Goal: Use online tool/utility: Utilize a website feature to perform a specific function

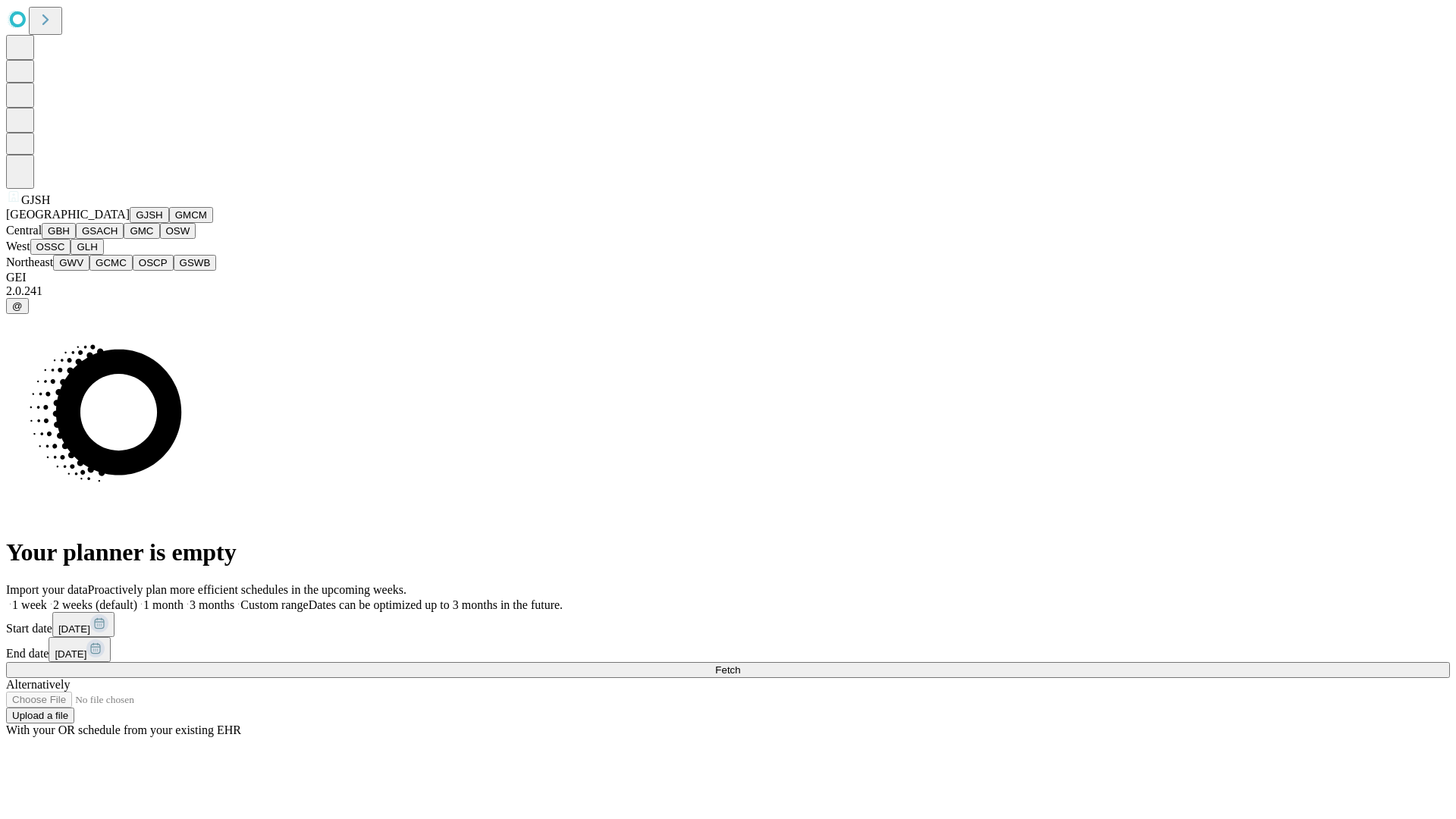
click at [130, 223] on button "GJSH" at bounding box center [149, 215] width 40 height 16
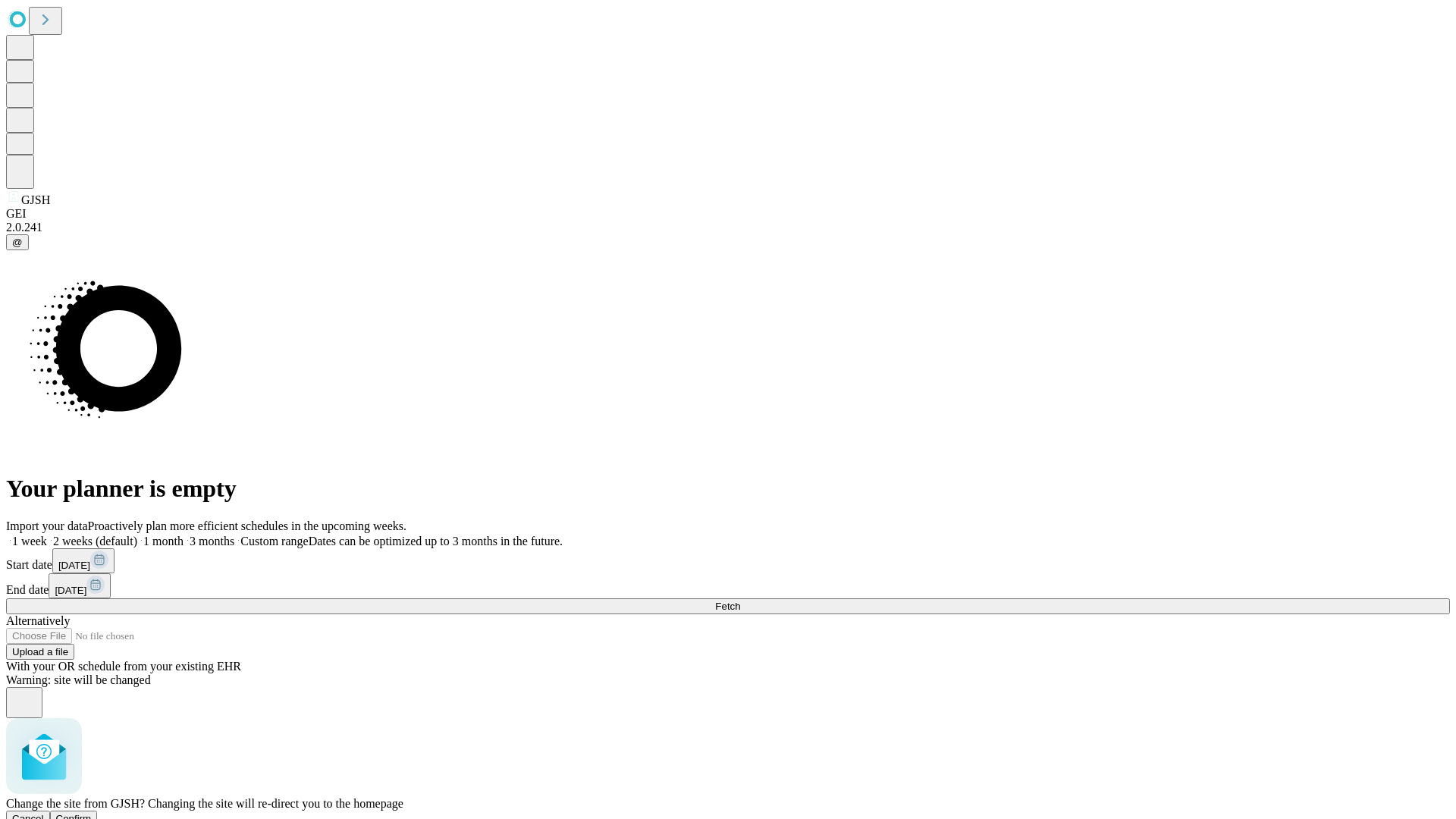
click at [92, 814] on span "Confirm" at bounding box center [74, 819] width 36 height 12
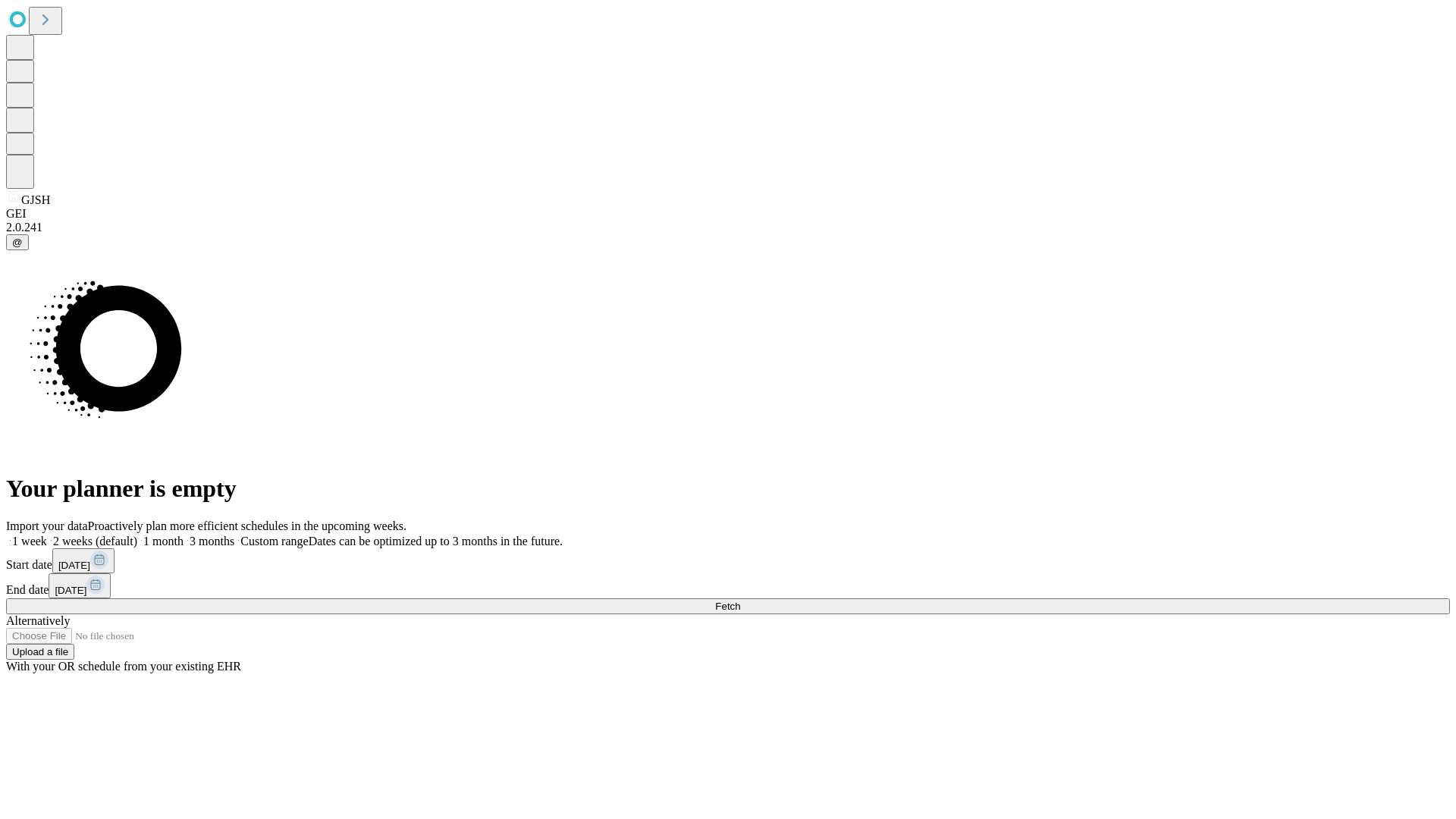
click at [183, 535] on label "1 month" at bounding box center [160, 541] width 46 height 13
click at [740, 600] on span "Fetch" at bounding box center [728, 606] width 25 height 12
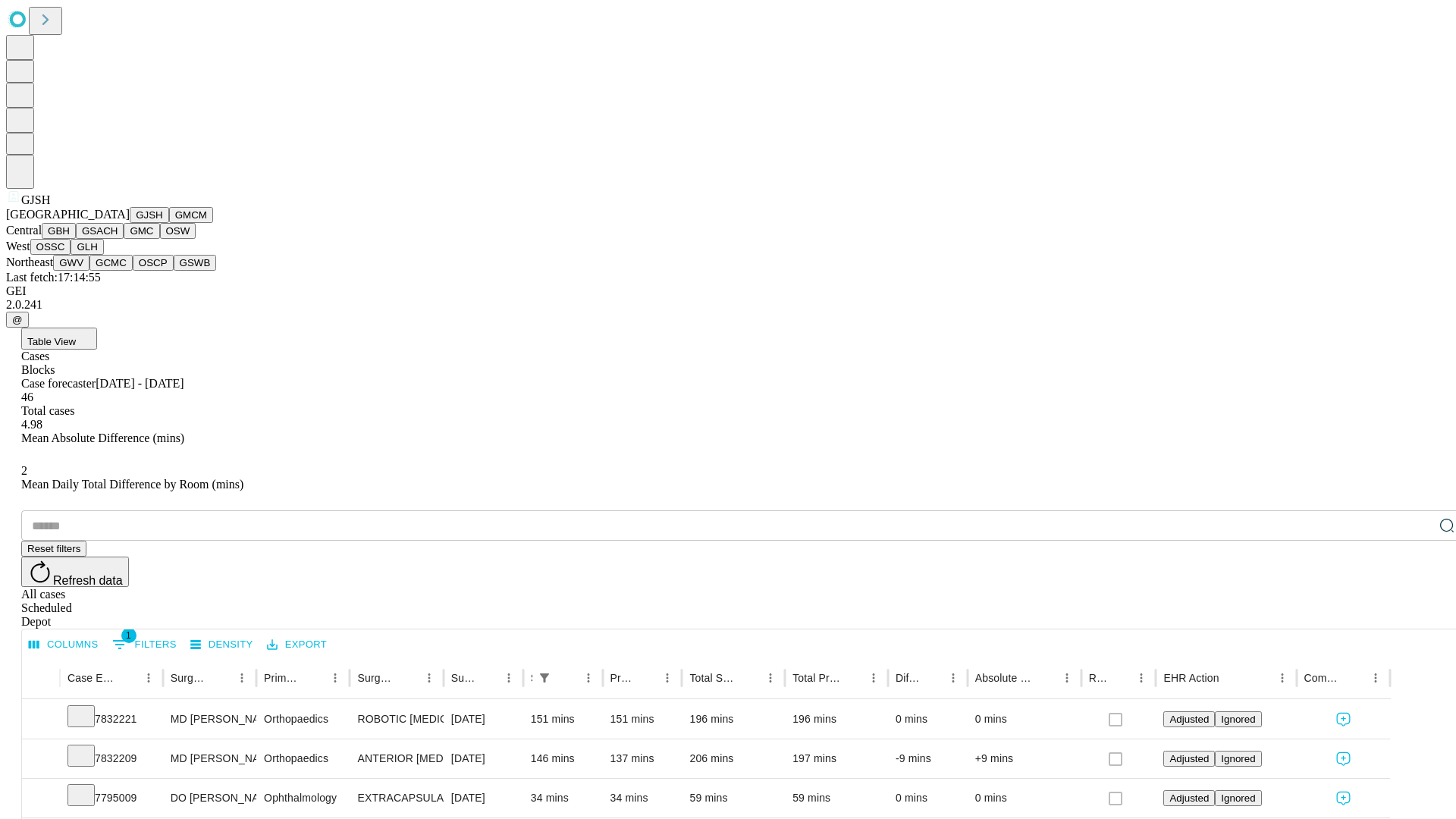
click at [169, 223] on button "GMCM" at bounding box center [190, 215] width 44 height 16
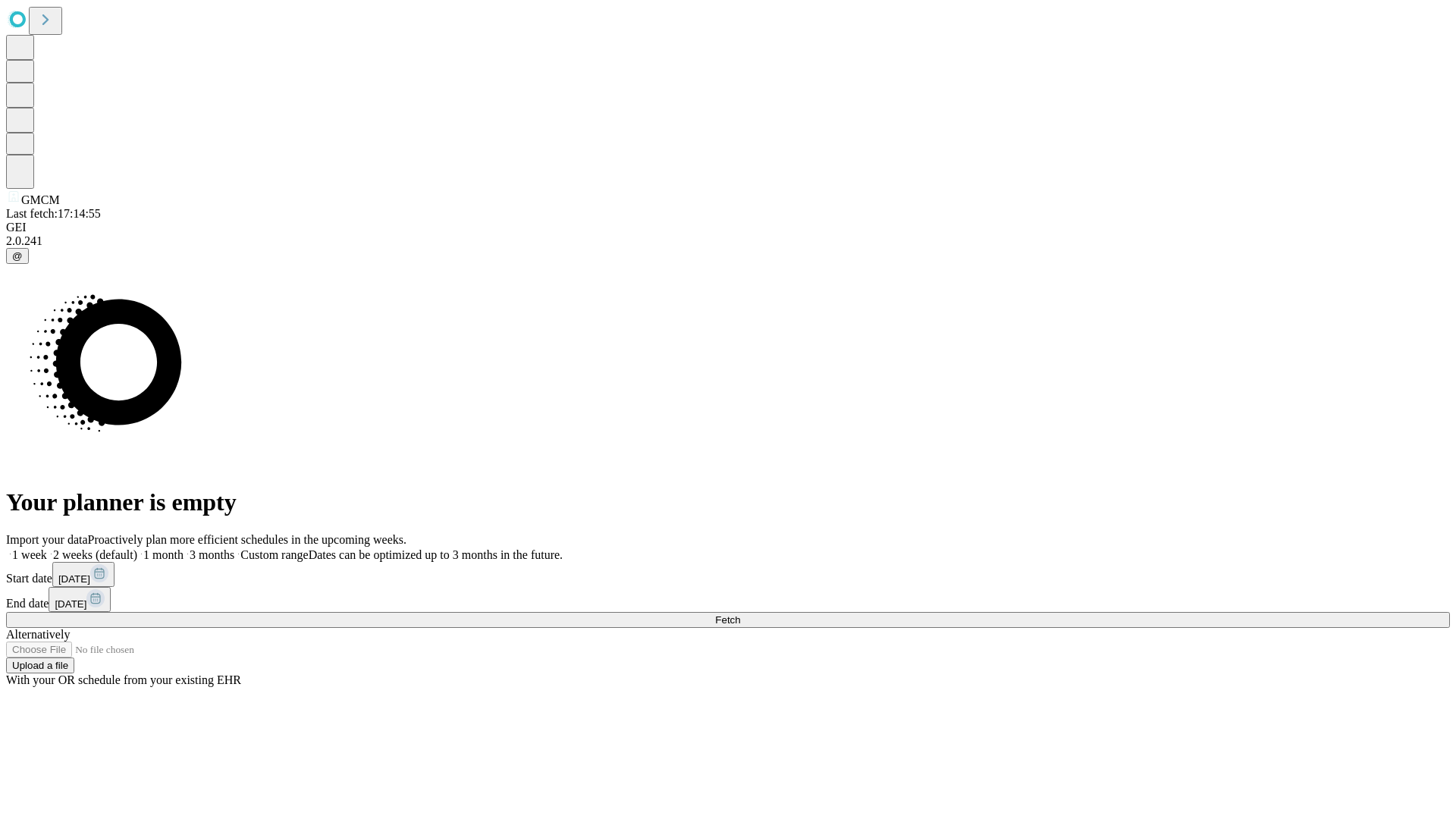
click at [740, 614] on span "Fetch" at bounding box center [728, 620] width 25 height 12
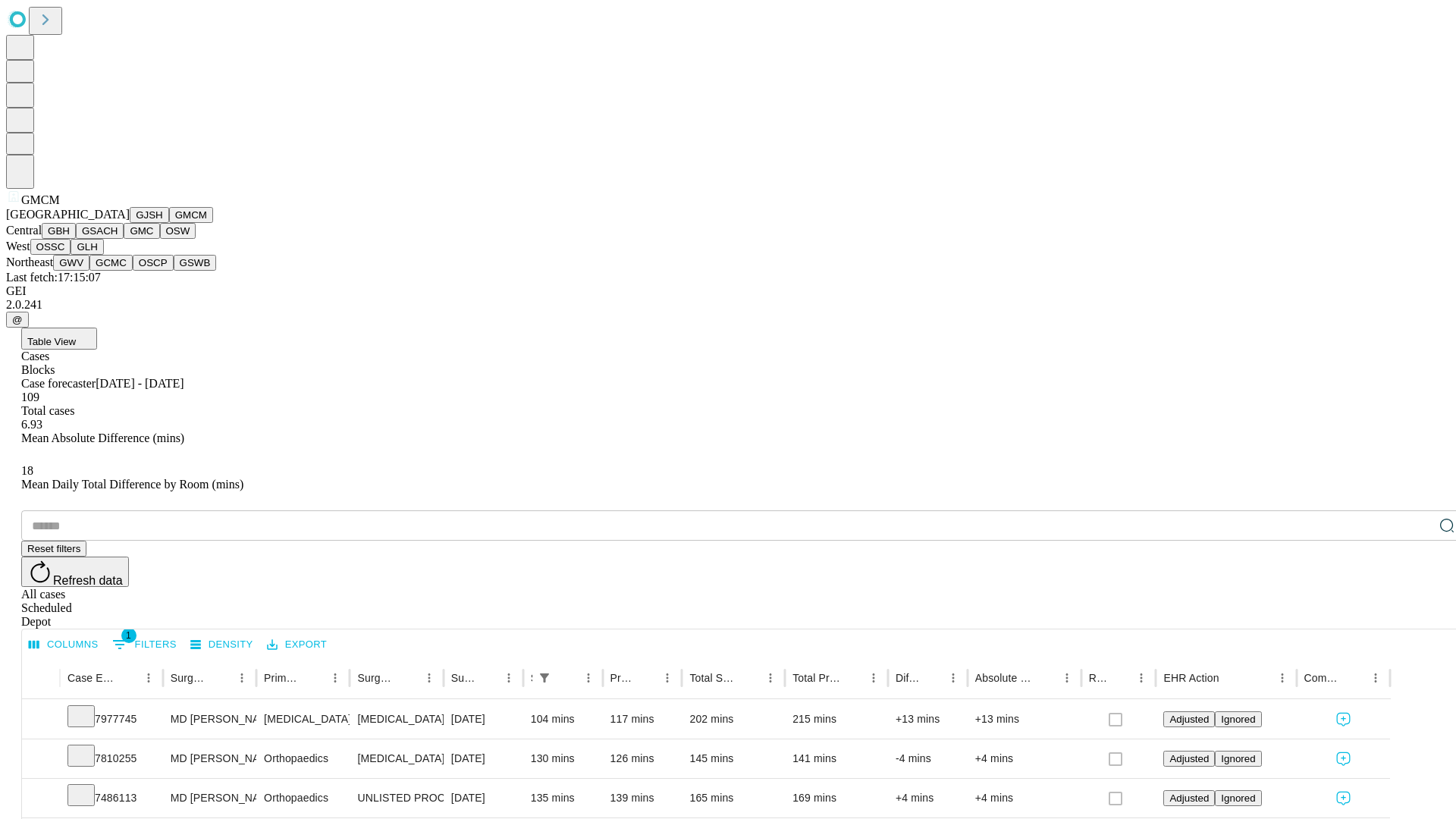
click at [76, 239] on button "GBH" at bounding box center [59, 231] width 34 height 16
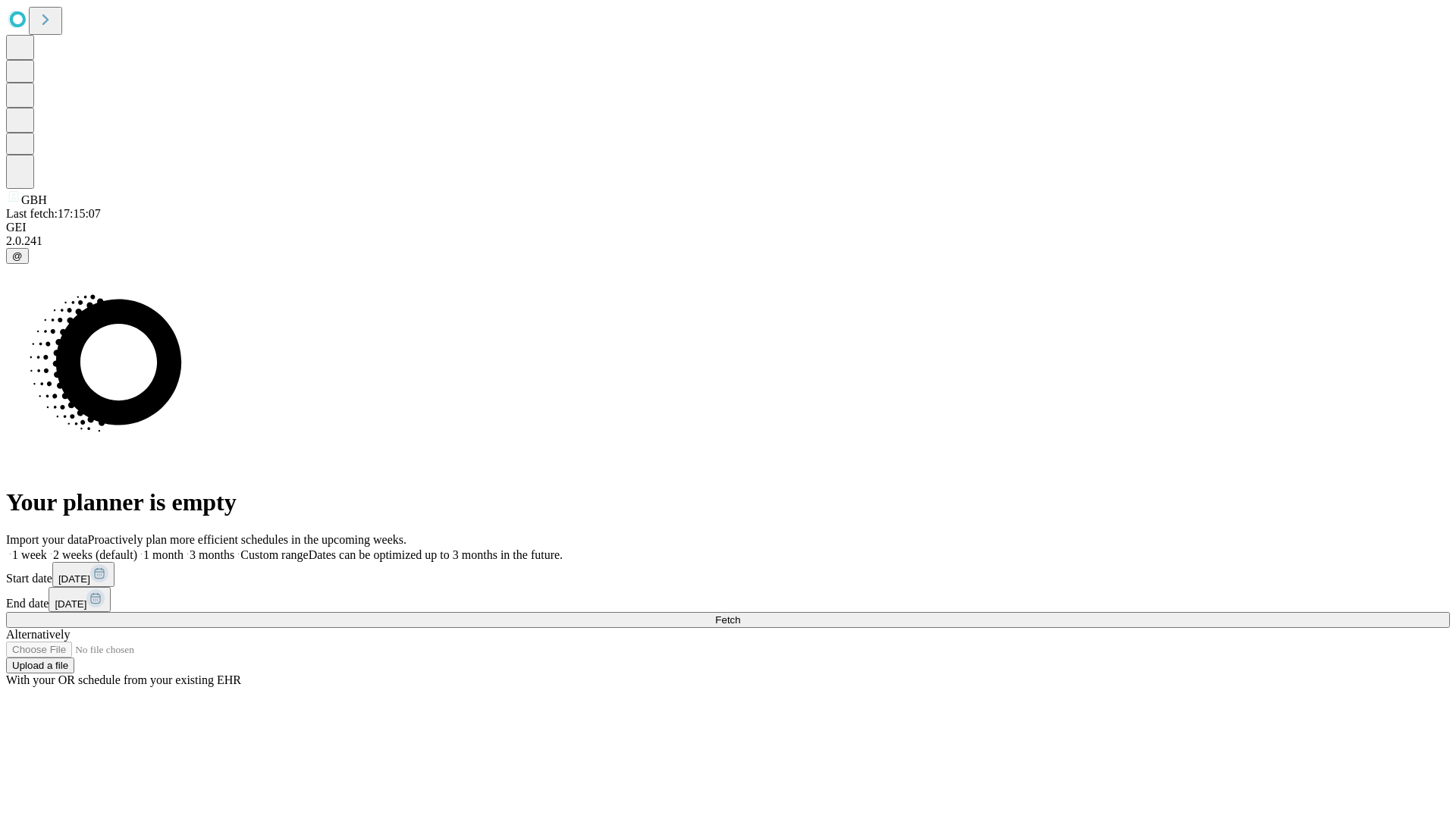
click at [183, 548] on label "1 month" at bounding box center [160, 555] width 46 height 13
click at [740, 614] on span "Fetch" at bounding box center [728, 620] width 25 height 12
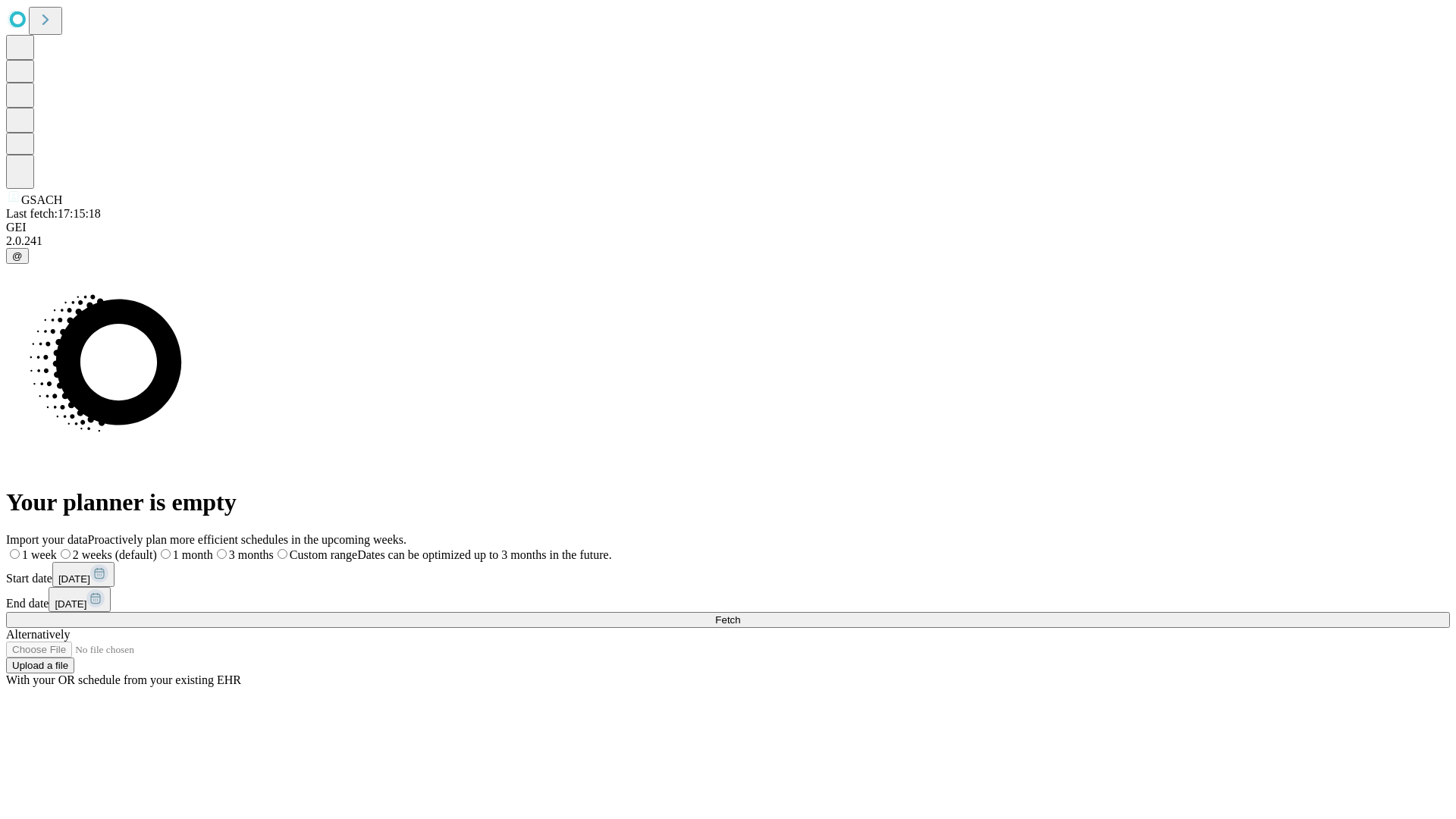
click at [740, 614] on span "Fetch" at bounding box center [728, 620] width 25 height 12
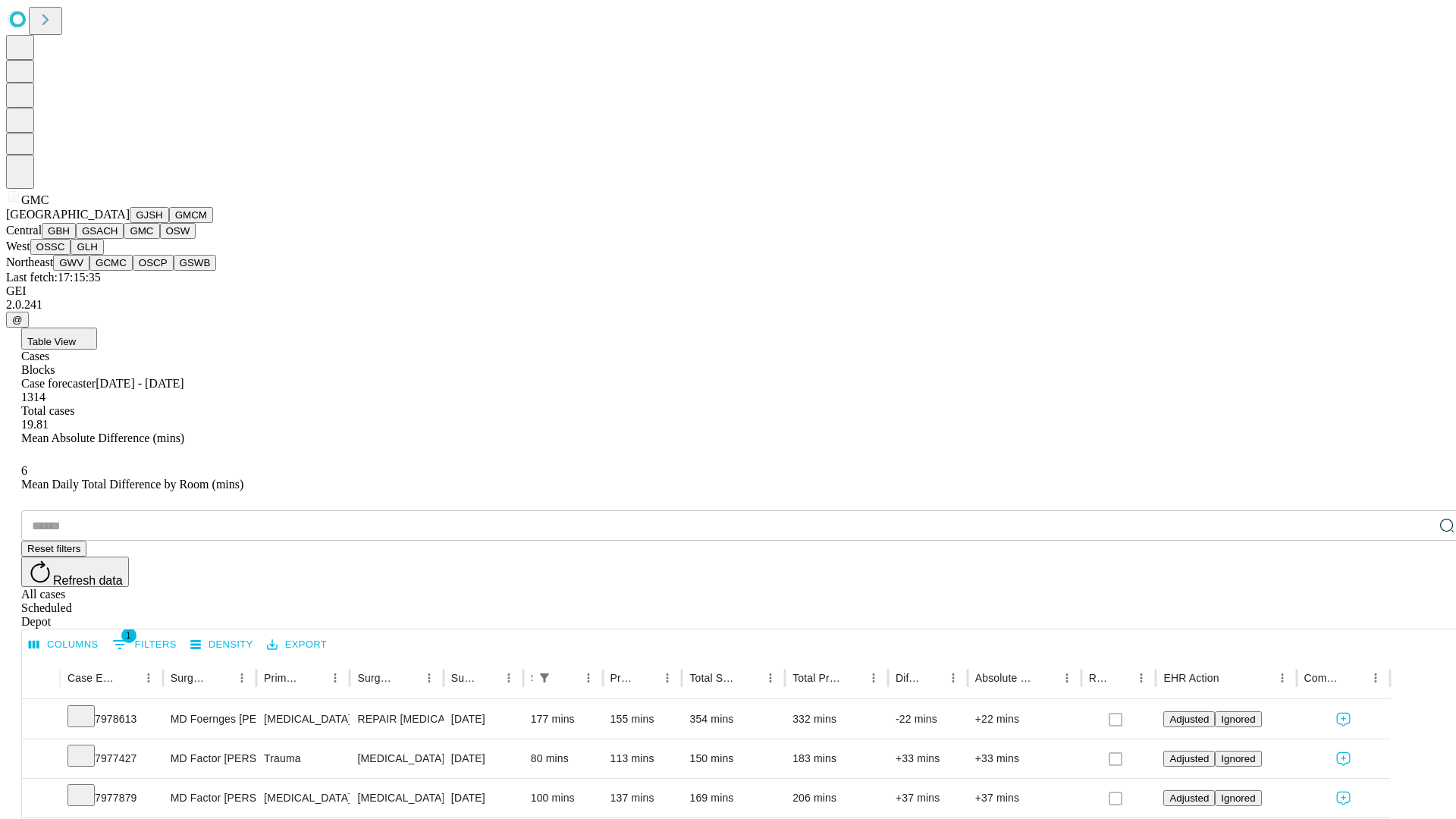
click at [160, 239] on button "OSW" at bounding box center [178, 231] width 37 height 16
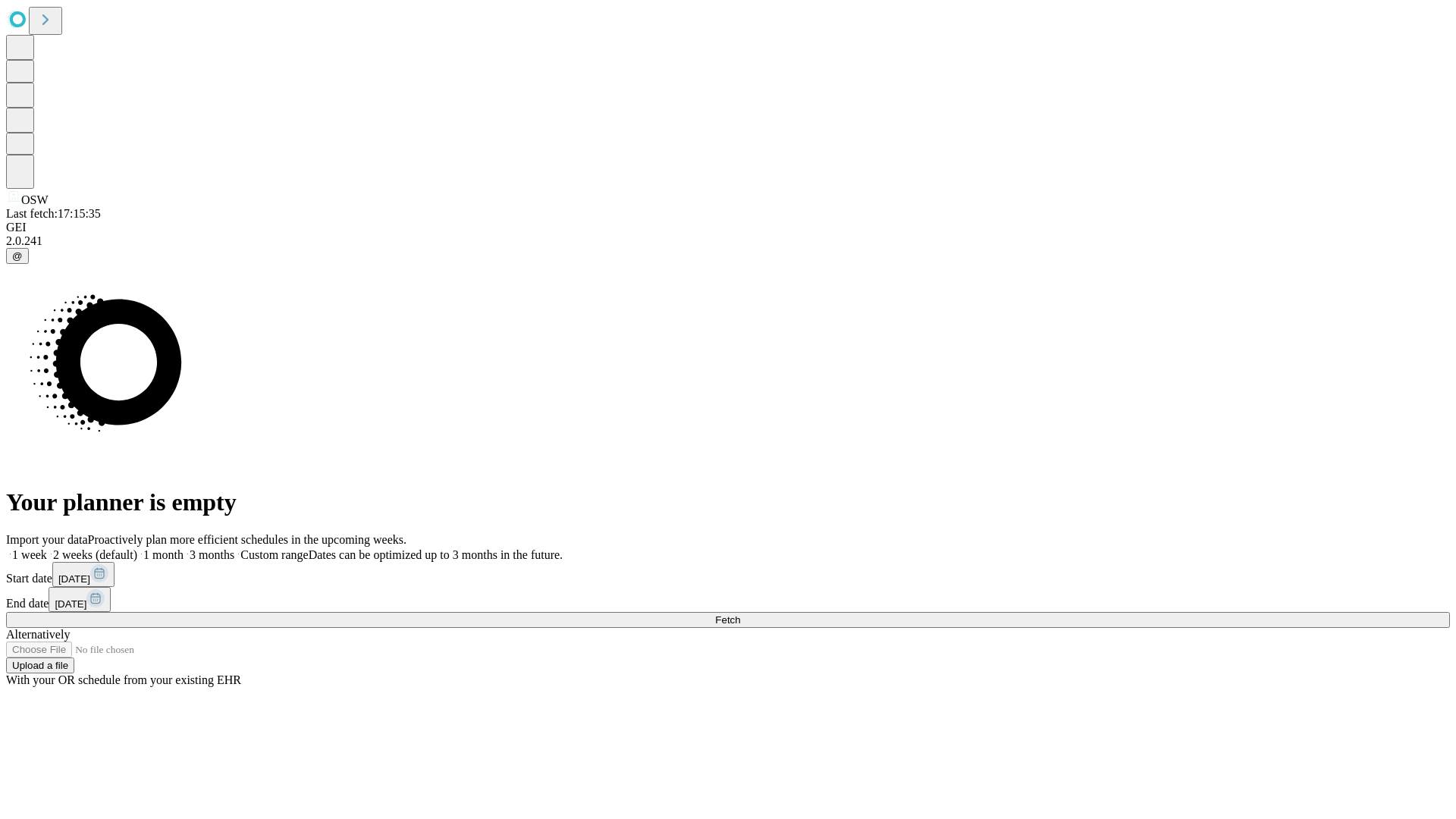
click at [183, 548] on label "1 month" at bounding box center [160, 555] width 46 height 13
click at [740, 614] on span "Fetch" at bounding box center [728, 620] width 25 height 12
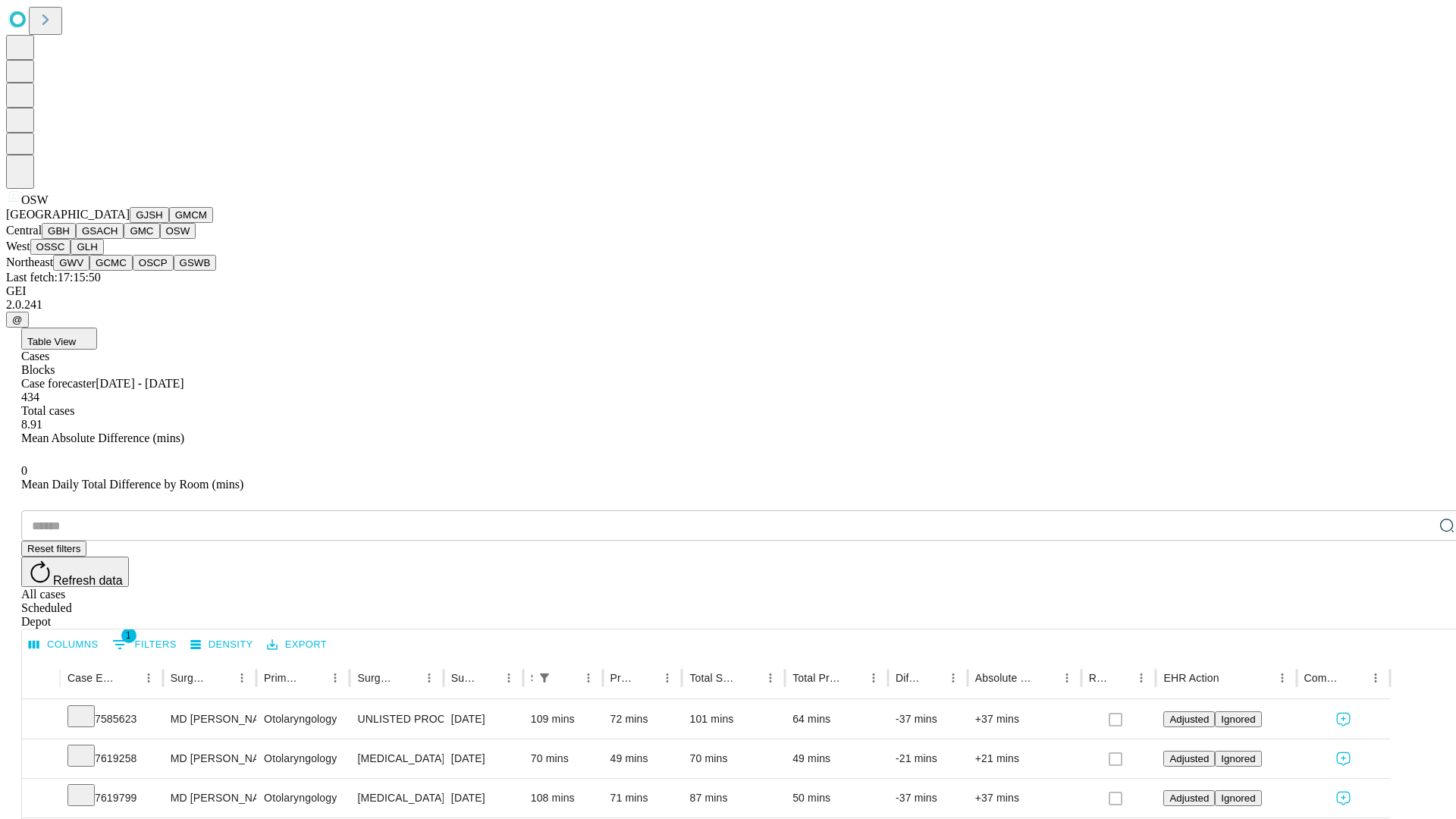
click at [72, 255] on button "OSSC" at bounding box center [51, 247] width 41 height 16
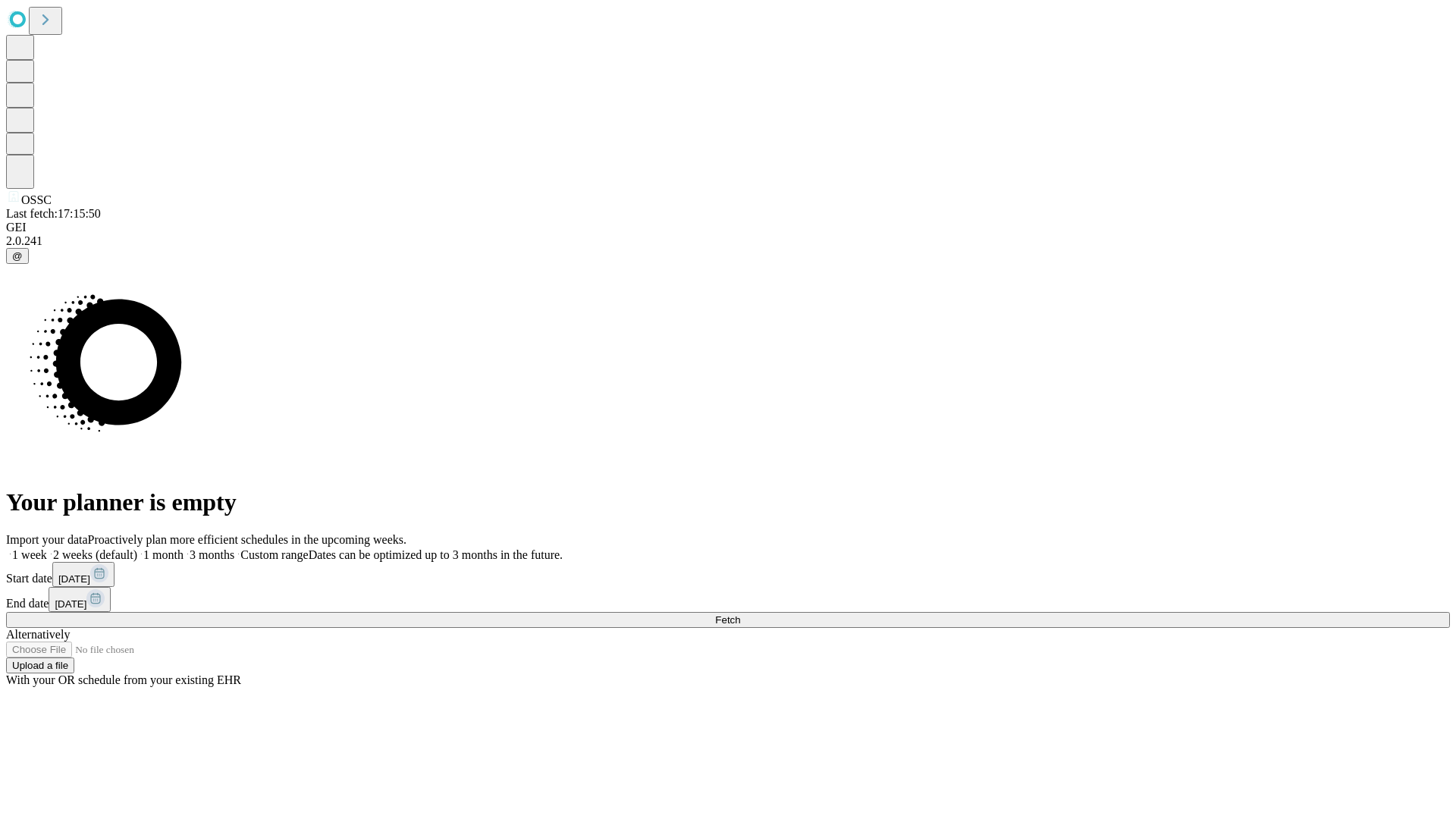
click at [183, 548] on label "1 month" at bounding box center [160, 555] width 46 height 13
click at [740, 614] on span "Fetch" at bounding box center [728, 620] width 25 height 12
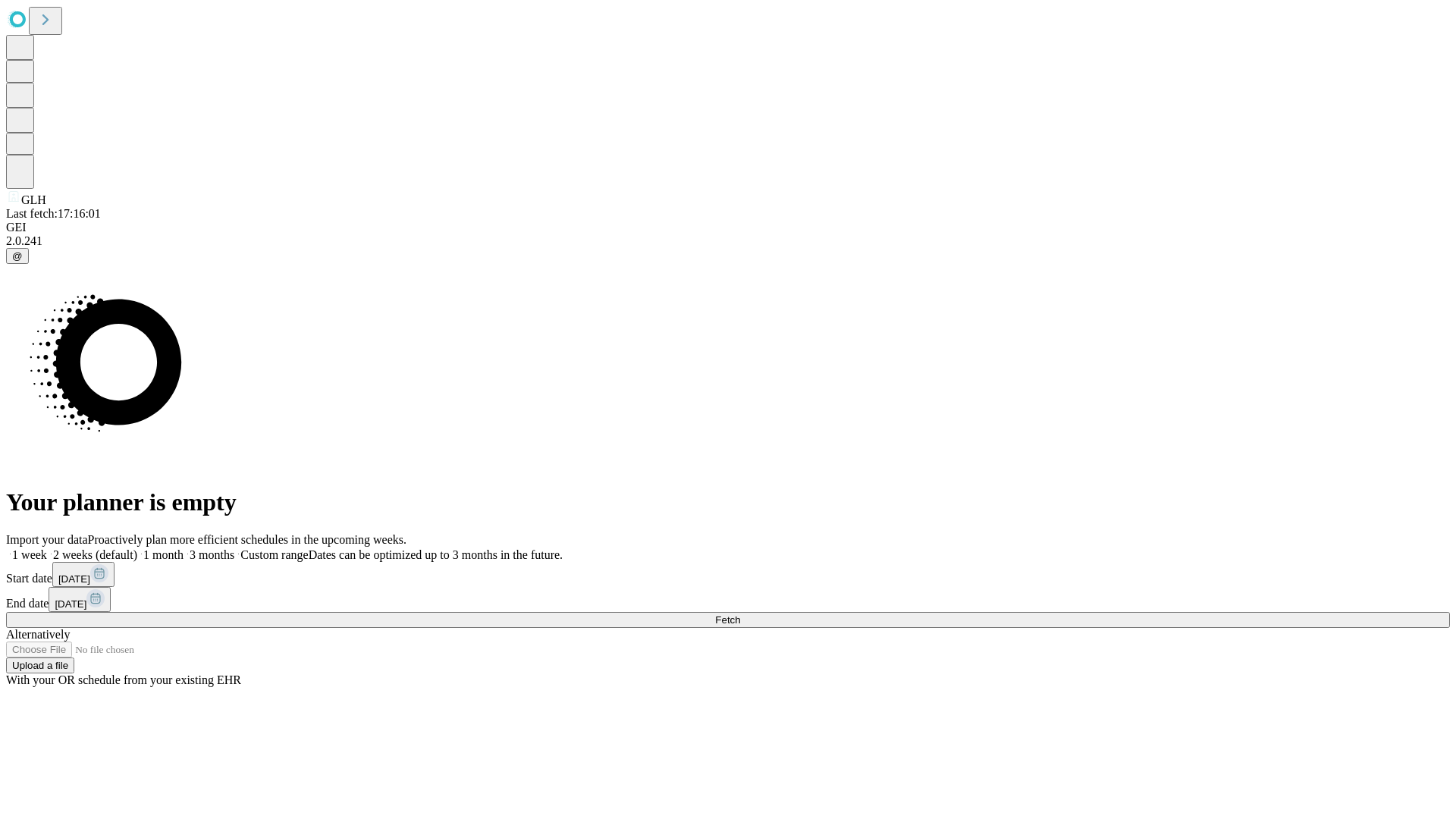
click at [183, 548] on label "1 month" at bounding box center [160, 555] width 46 height 13
click at [740, 614] on span "Fetch" at bounding box center [728, 620] width 25 height 12
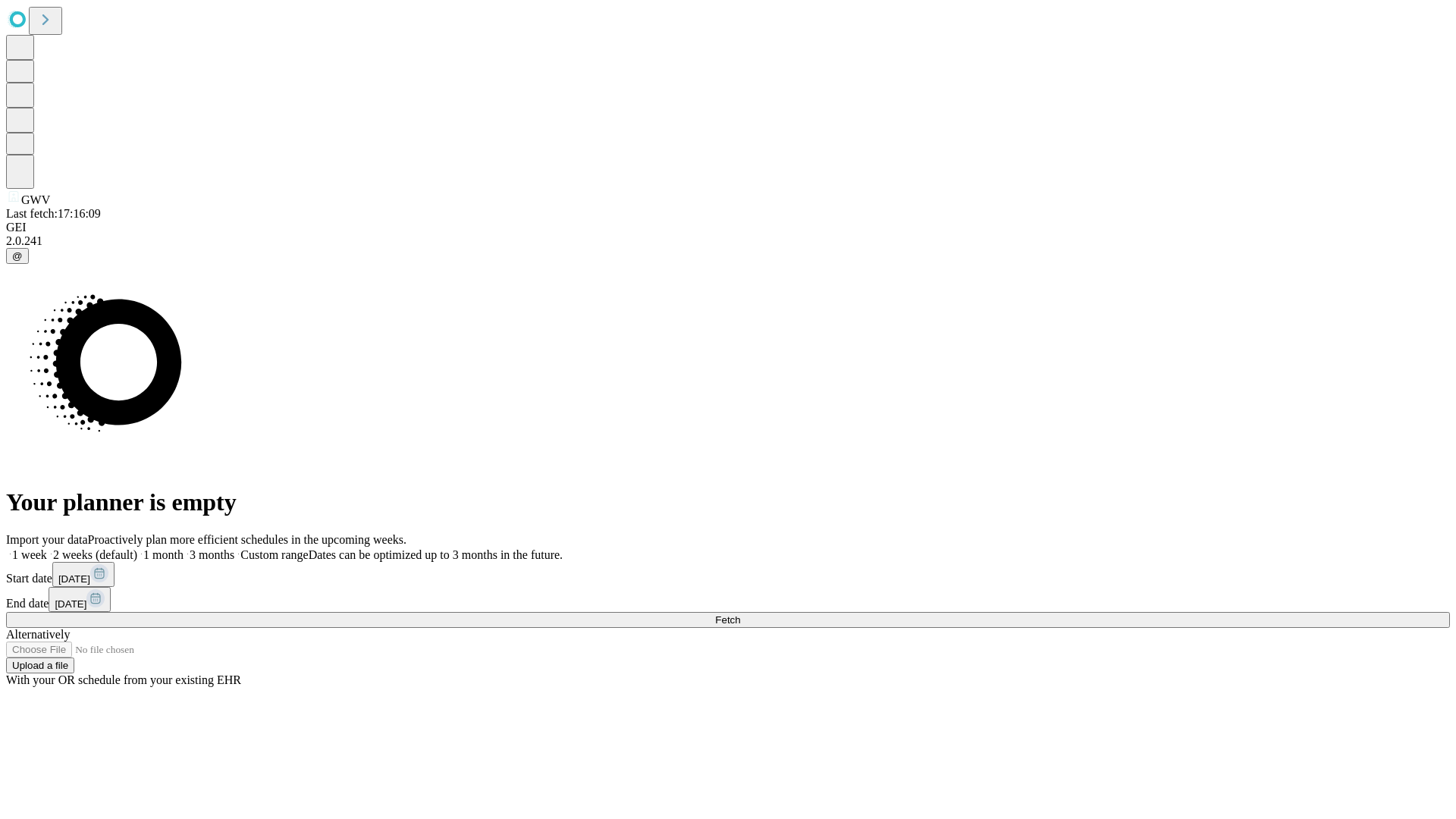
click at [183, 548] on label "1 month" at bounding box center [160, 555] width 46 height 13
click at [740, 614] on span "Fetch" at bounding box center [728, 620] width 25 height 12
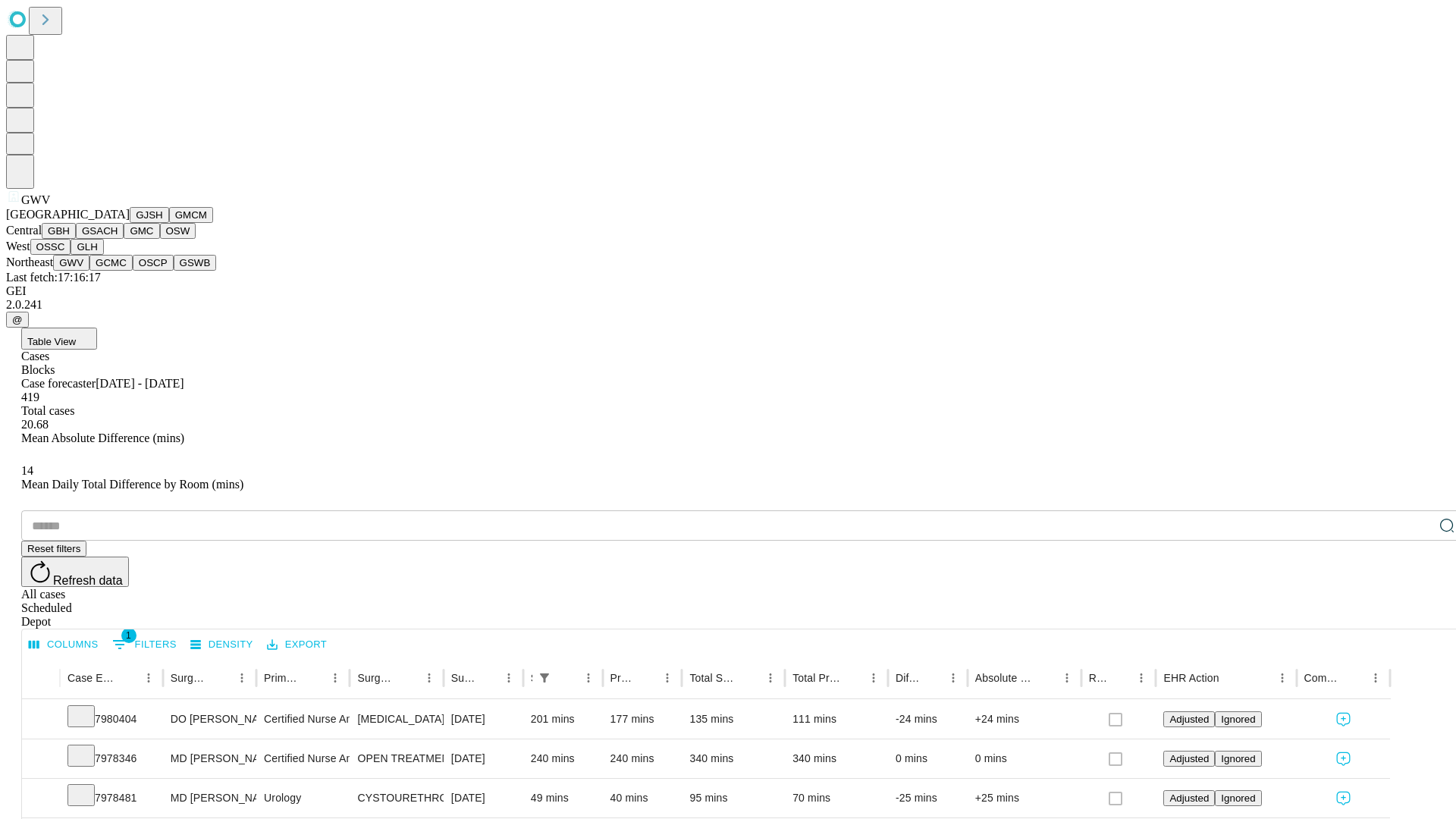
click at [117, 271] on button "GCMC" at bounding box center [111, 263] width 44 height 16
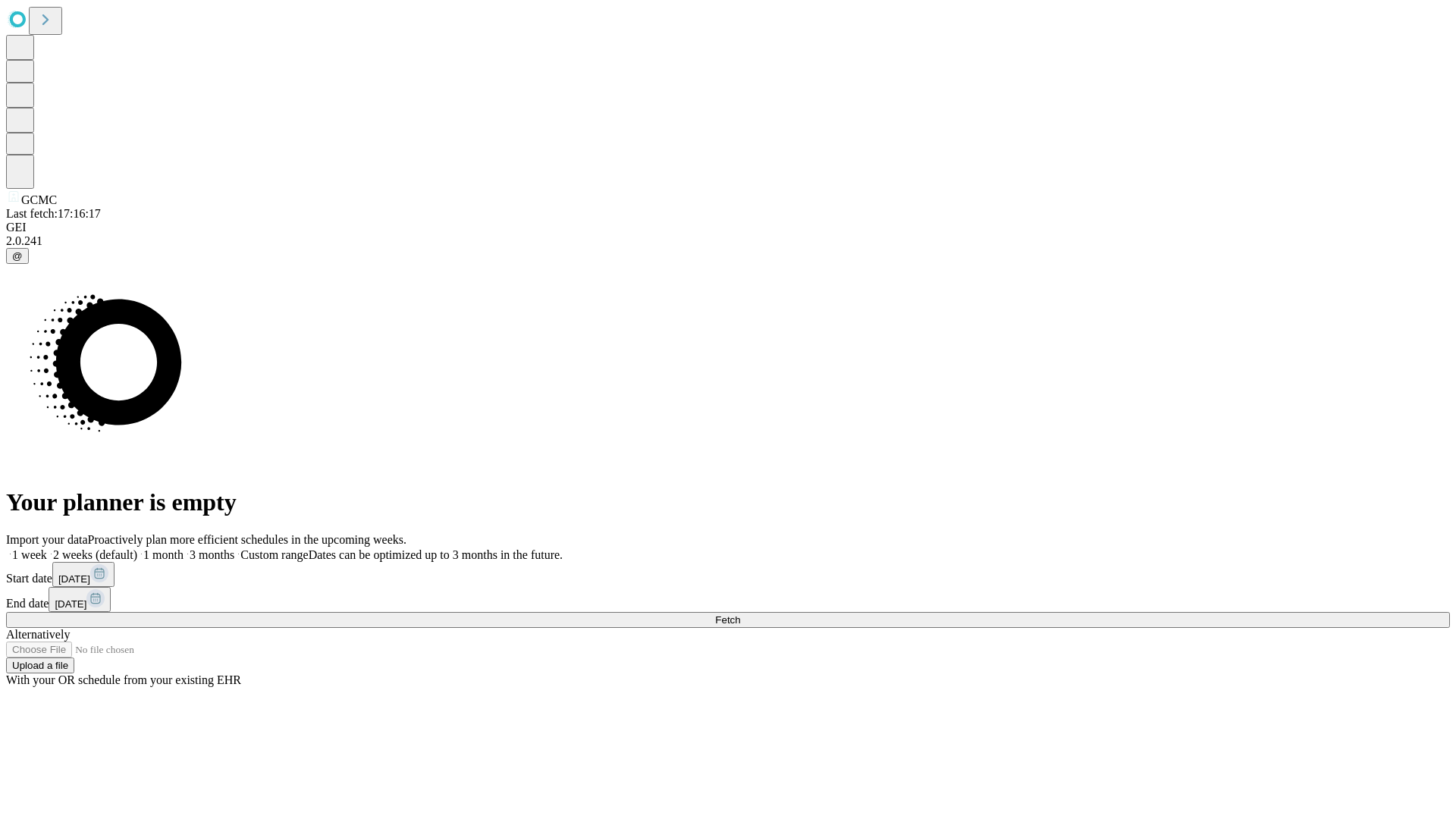
click at [183, 548] on label "1 month" at bounding box center [160, 555] width 46 height 13
click at [740, 614] on span "Fetch" at bounding box center [728, 620] width 25 height 12
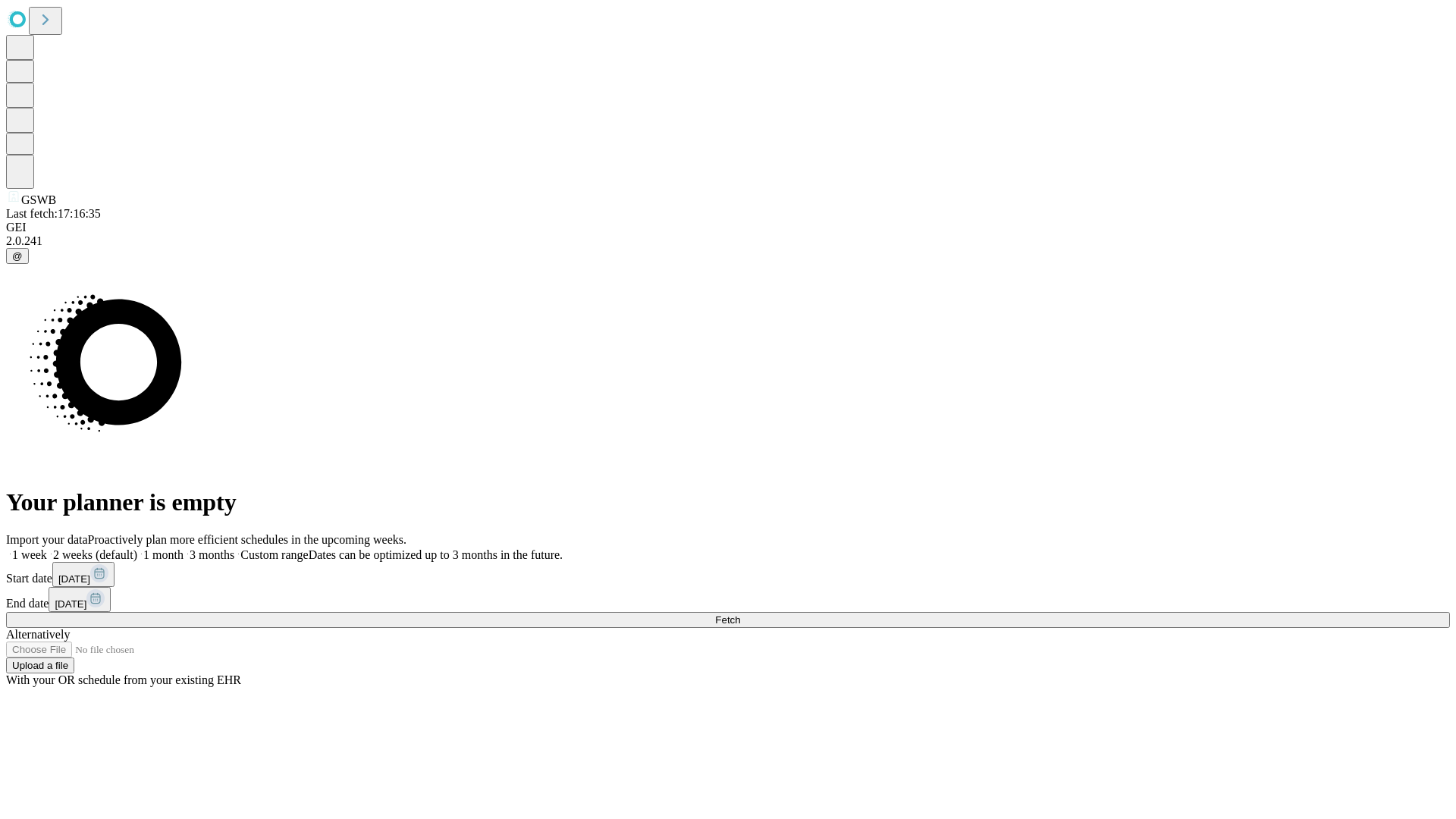
click at [183, 548] on label "1 month" at bounding box center [160, 555] width 46 height 13
click at [740, 614] on span "Fetch" at bounding box center [728, 620] width 25 height 12
